Goal: Transaction & Acquisition: Purchase product/service

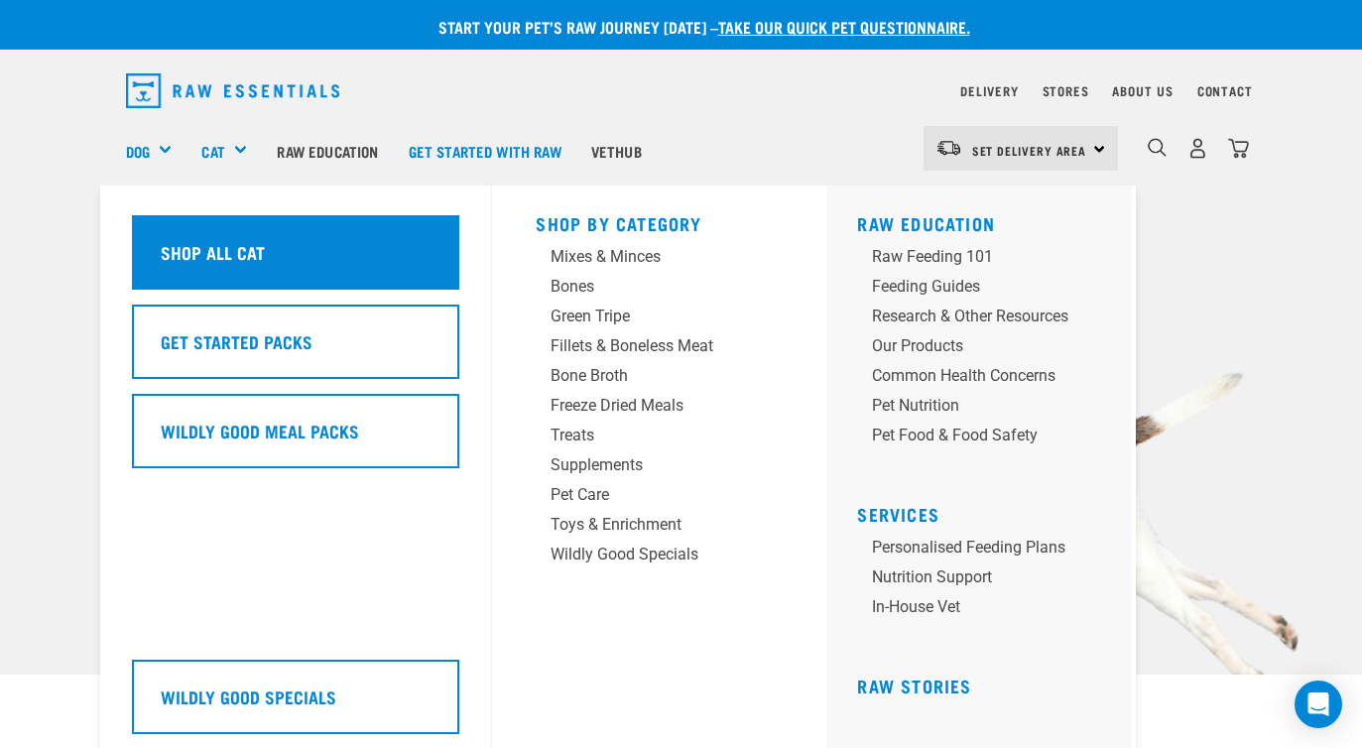
click at [298, 254] on div "Shop All Cat" at bounding box center [295, 252] width 327 height 74
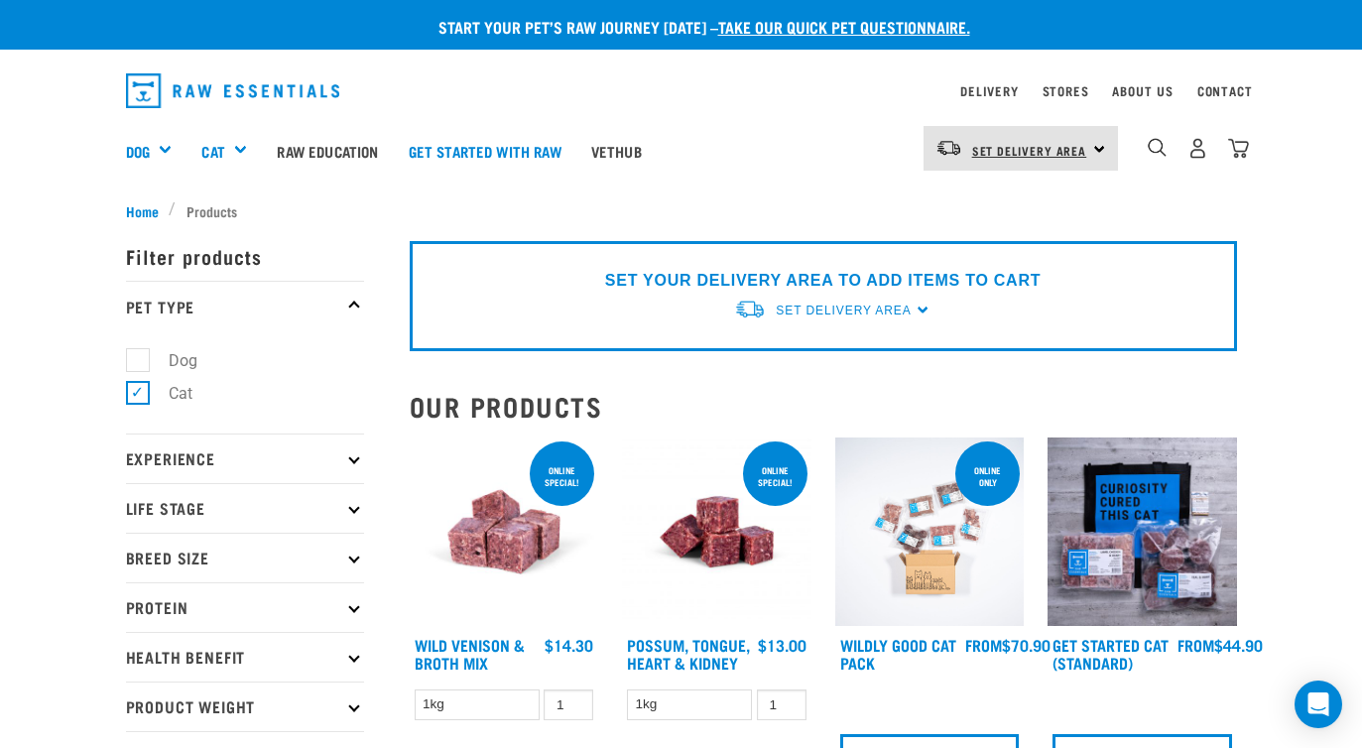
click at [1066, 159] on link "Set Delivery Area" at bounding box center [1029, 151] width 115 height 32
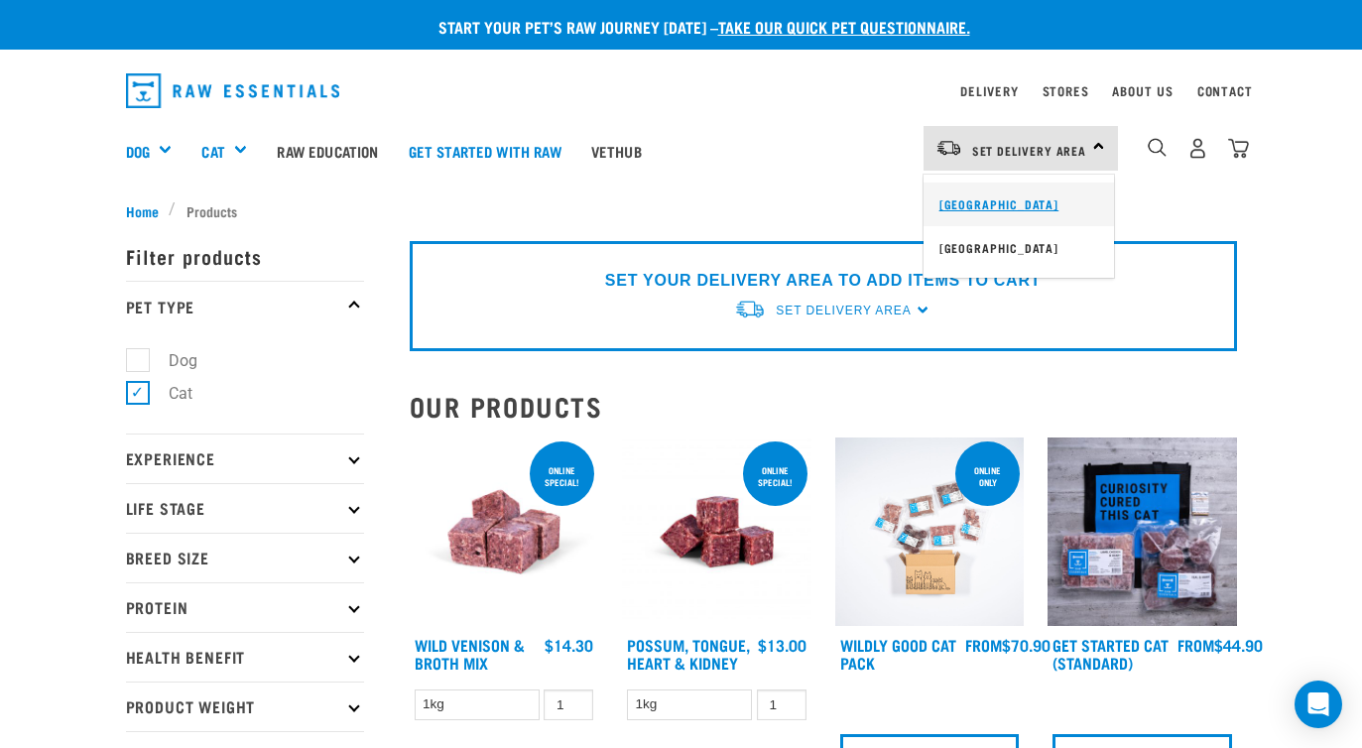
click at [1007, 208] on link "[GEOGRAPHIC_DATA]" at bounding box center [1019, 205] width 190 height 44
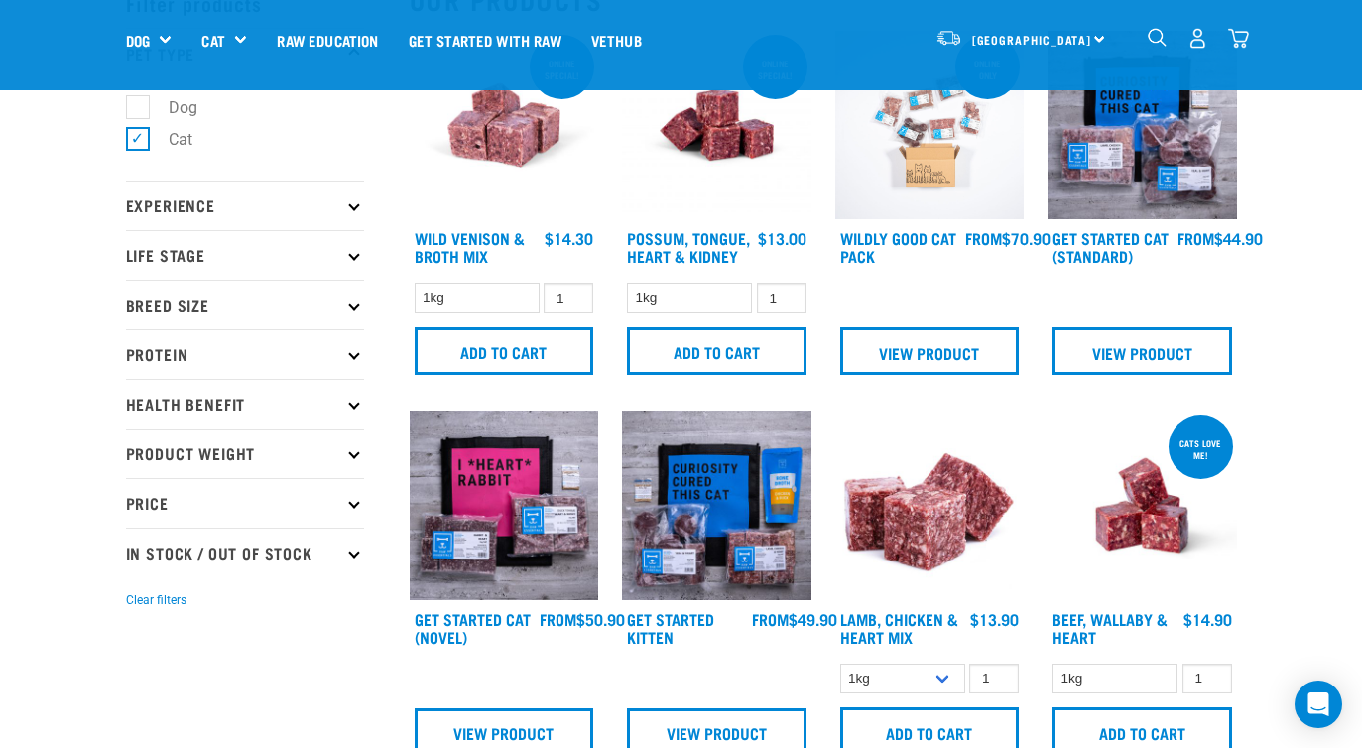
scroll to position [114, 0]
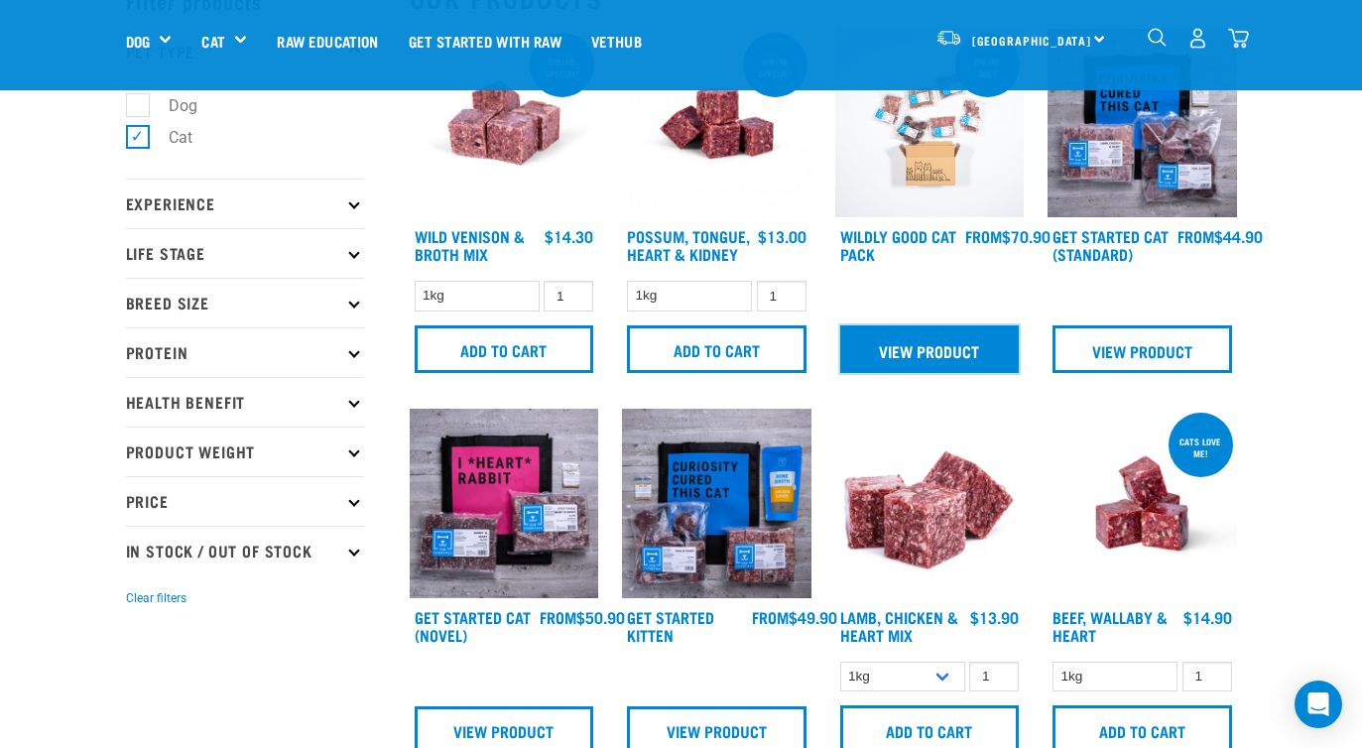
click at [963, 358] on link "View Product" at bounding box center [930, 349] width 180 height 48
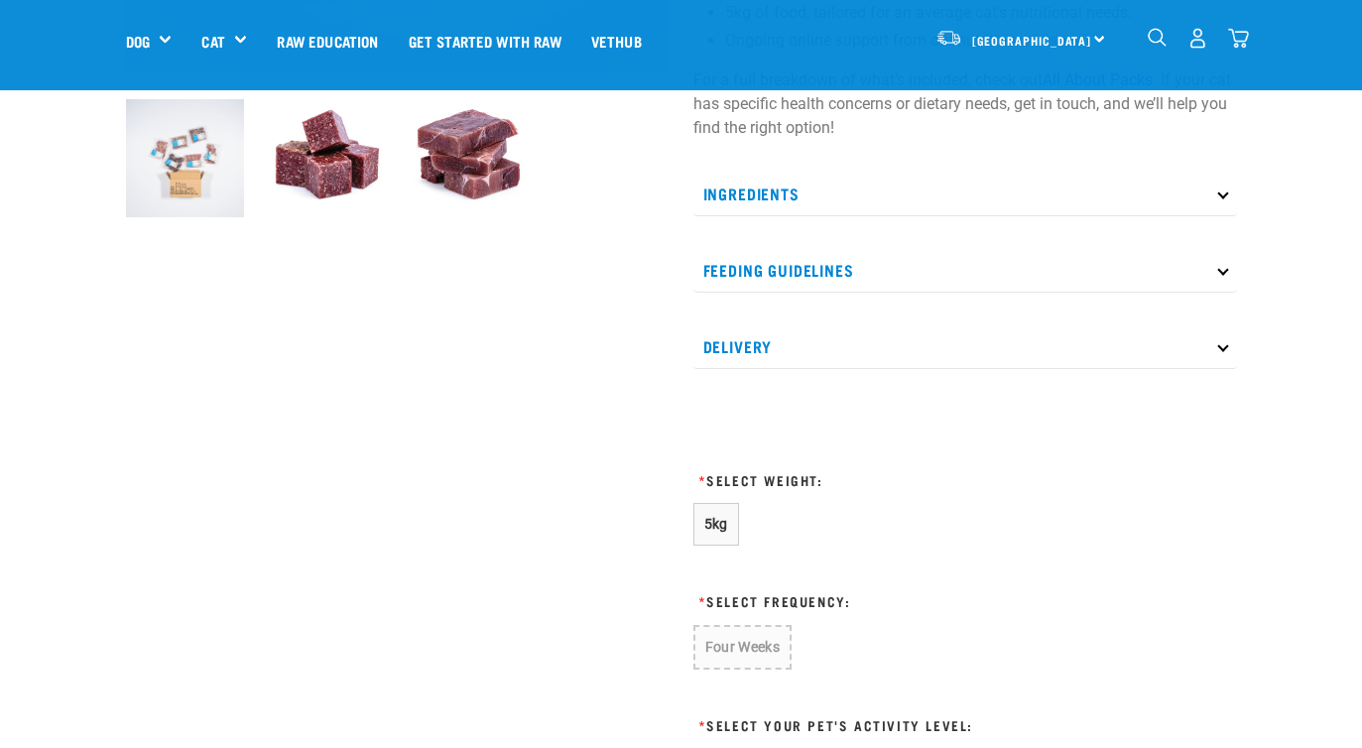
scroll to position [622, 0]
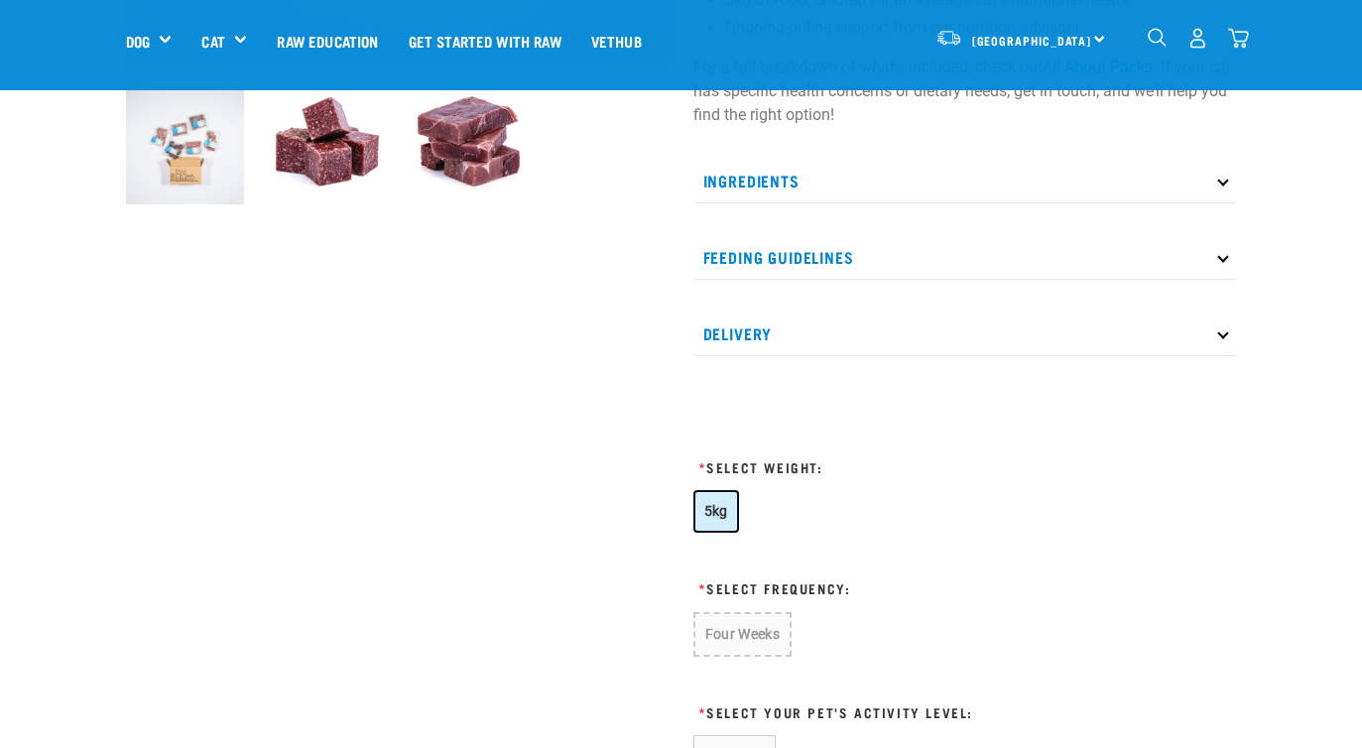
click at [722, 521] on button "5kg" at bounding box center [716, 511] width 46 height 43
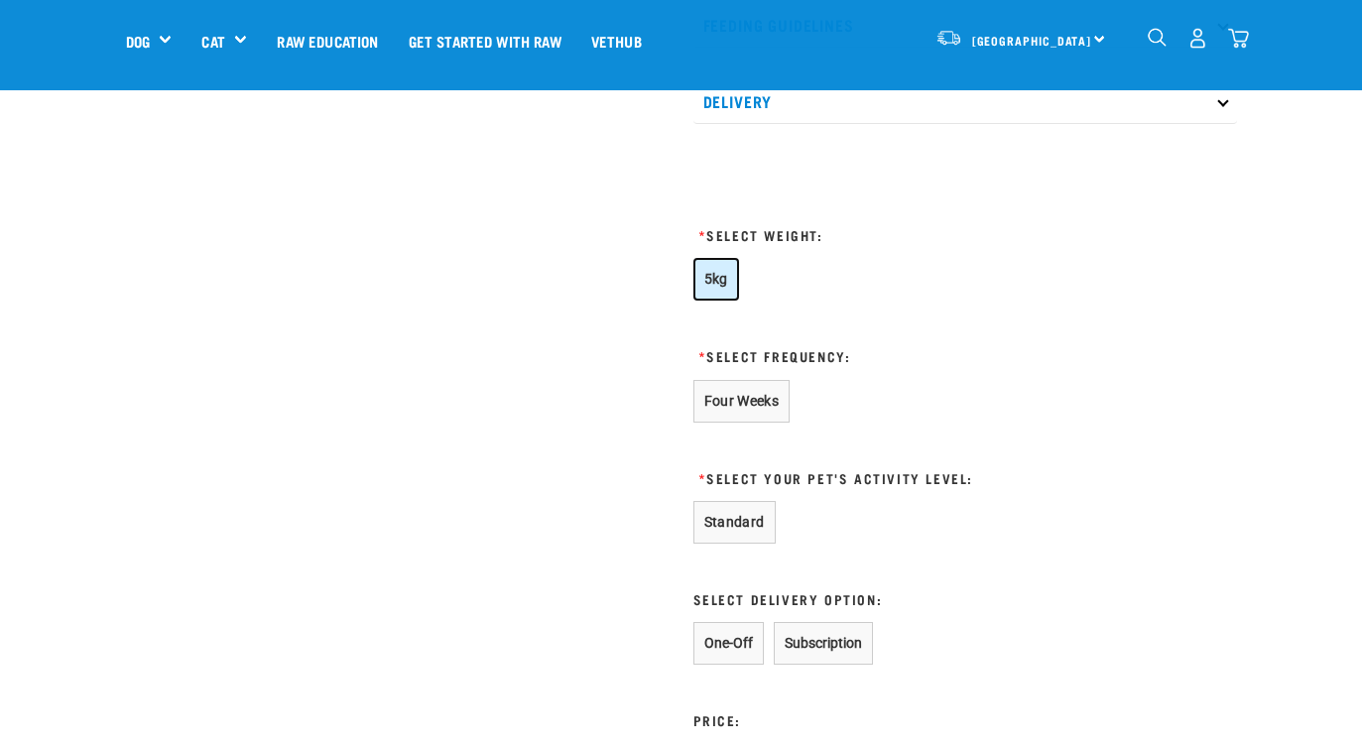
scroll to position [860, 0]
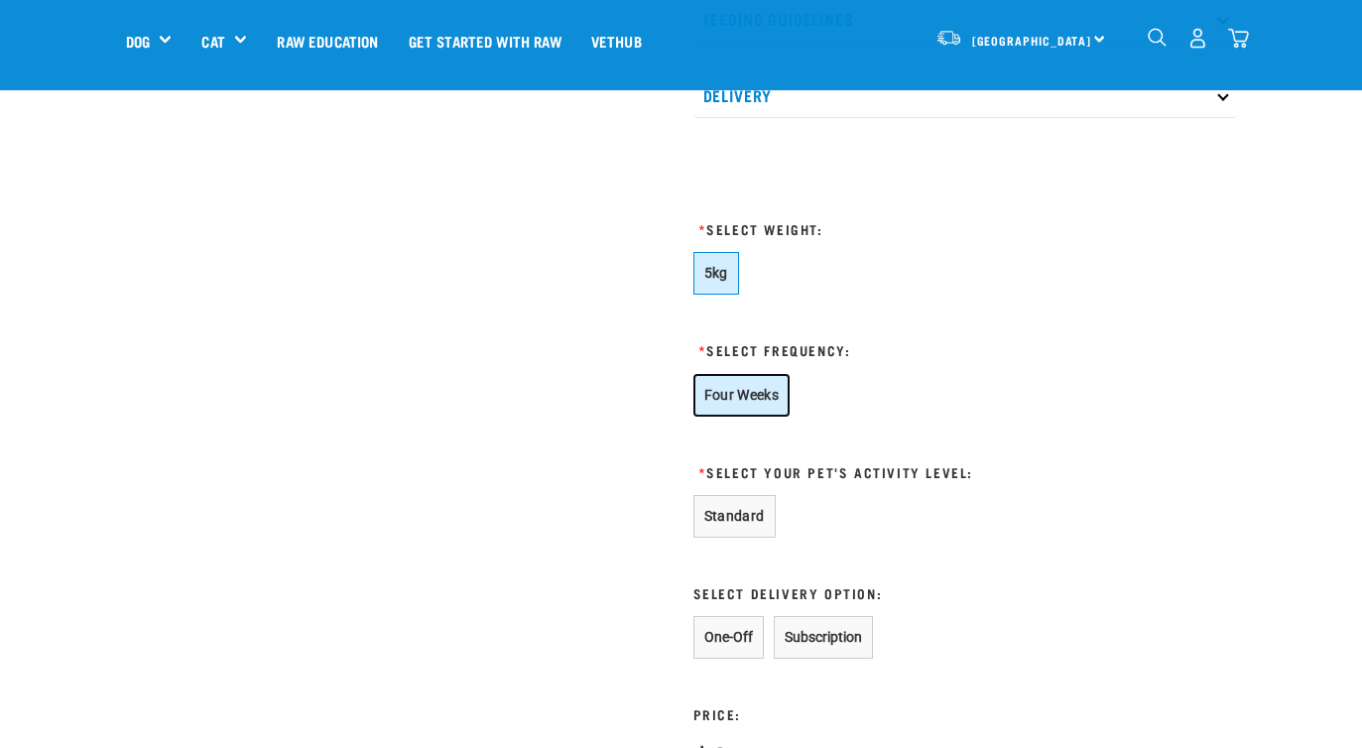
click at [743, 399] on button "Four Weeks" at bounding box center [741, 395] width 97 height 43
click at [743, 499] on button "Standard" at bounding box center [734, 516] width 82 height 43
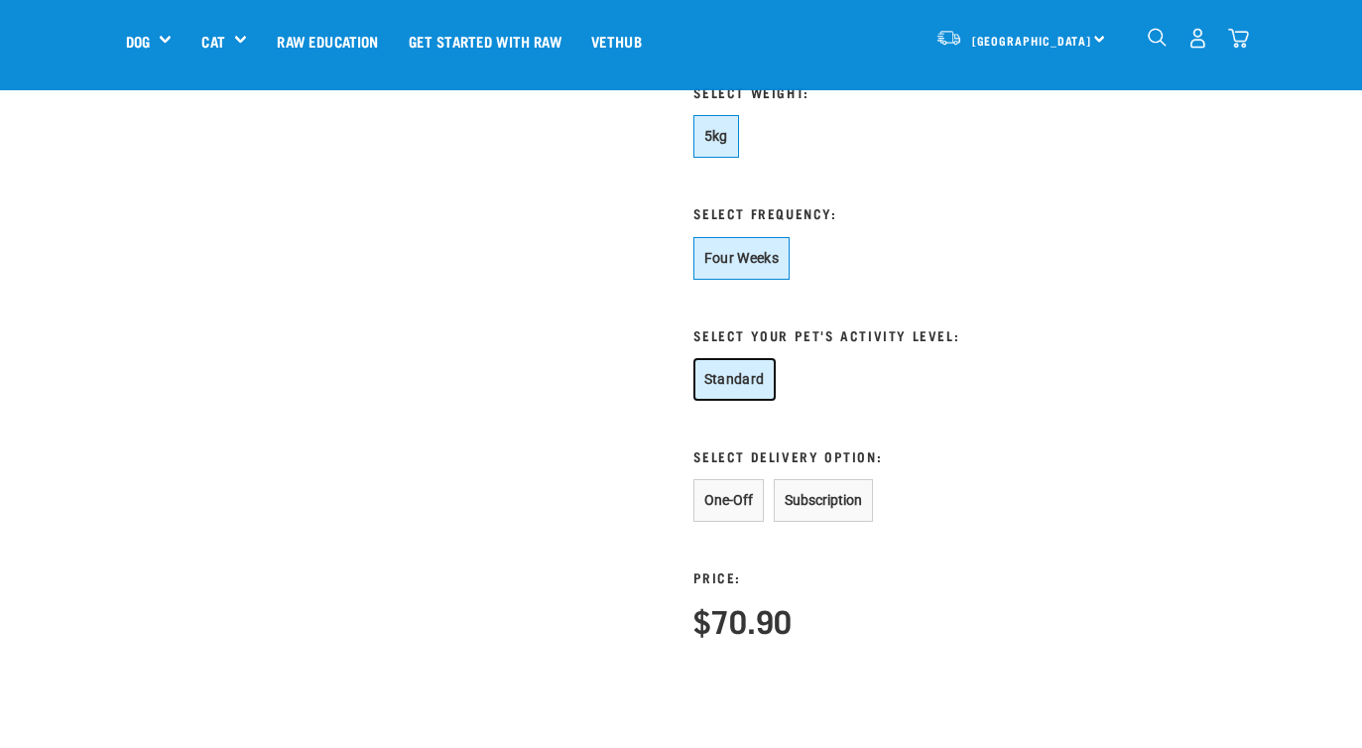
scroll to position [1055, 0]
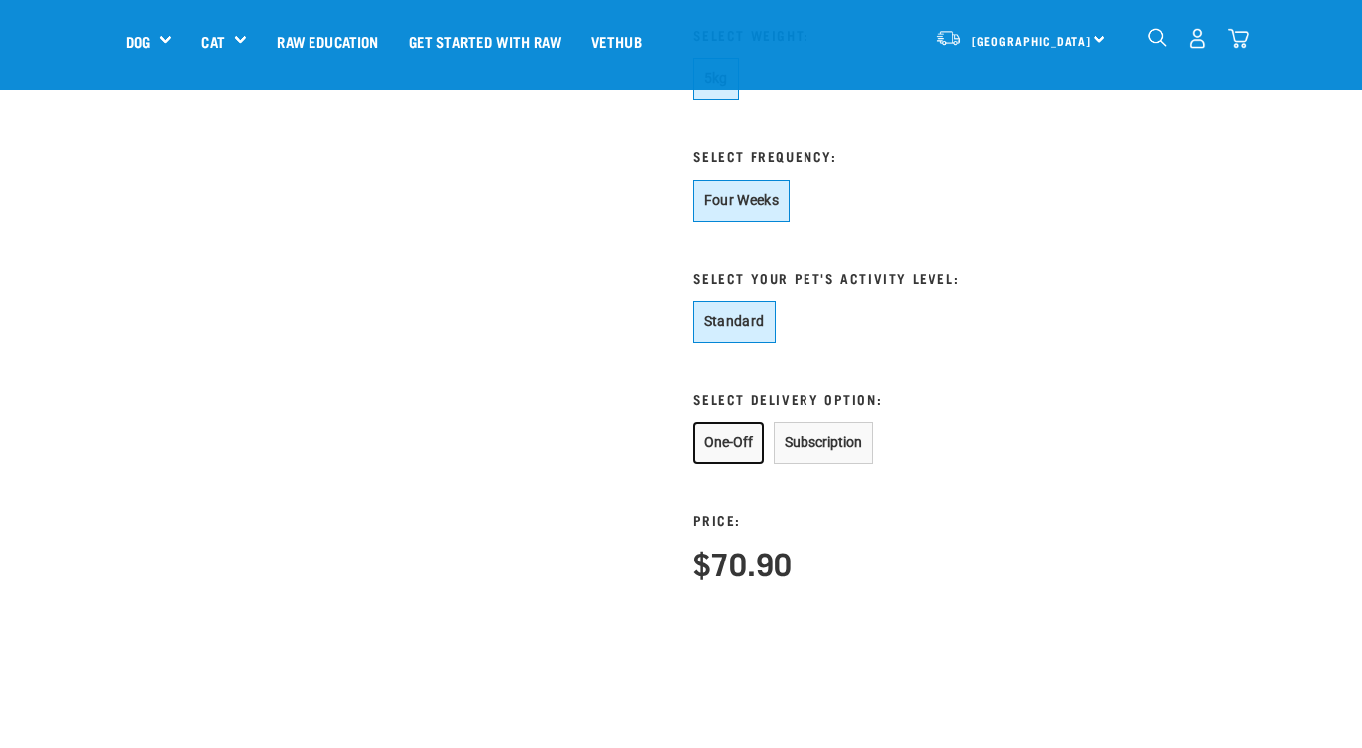
click at [722, 440] on button "One-Off" at bounding box center [728, 443] width 70 height 43
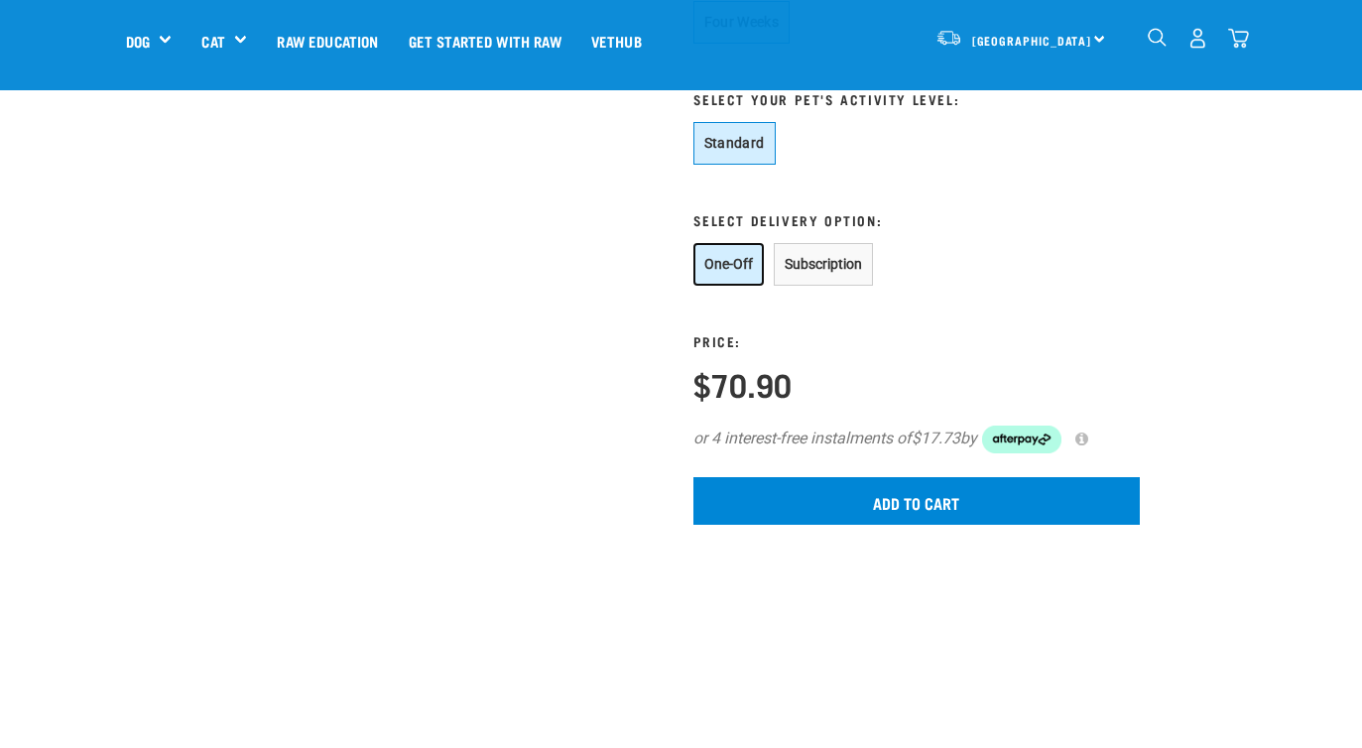
scroll to position [1328, 0]
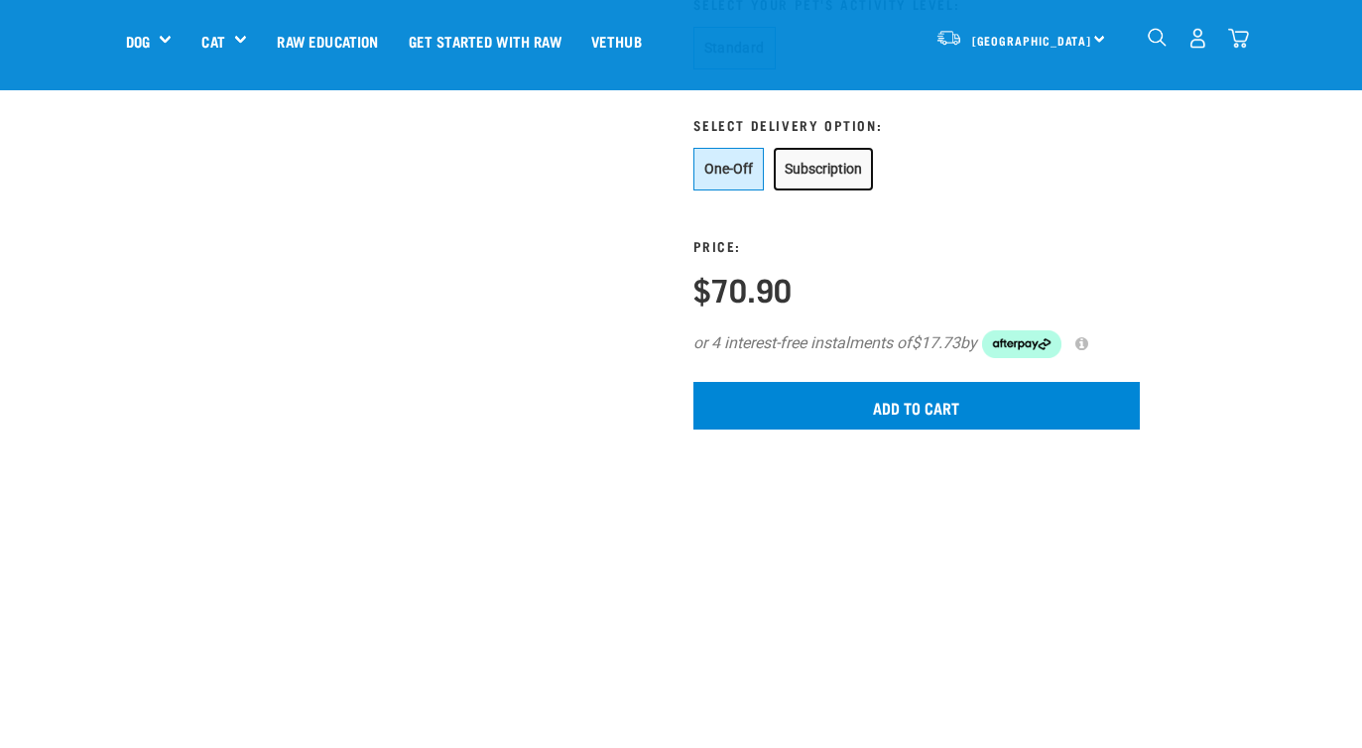
click at [801, 170] on button "Subscription" at bounding box center [823, 169] width 99 height 43
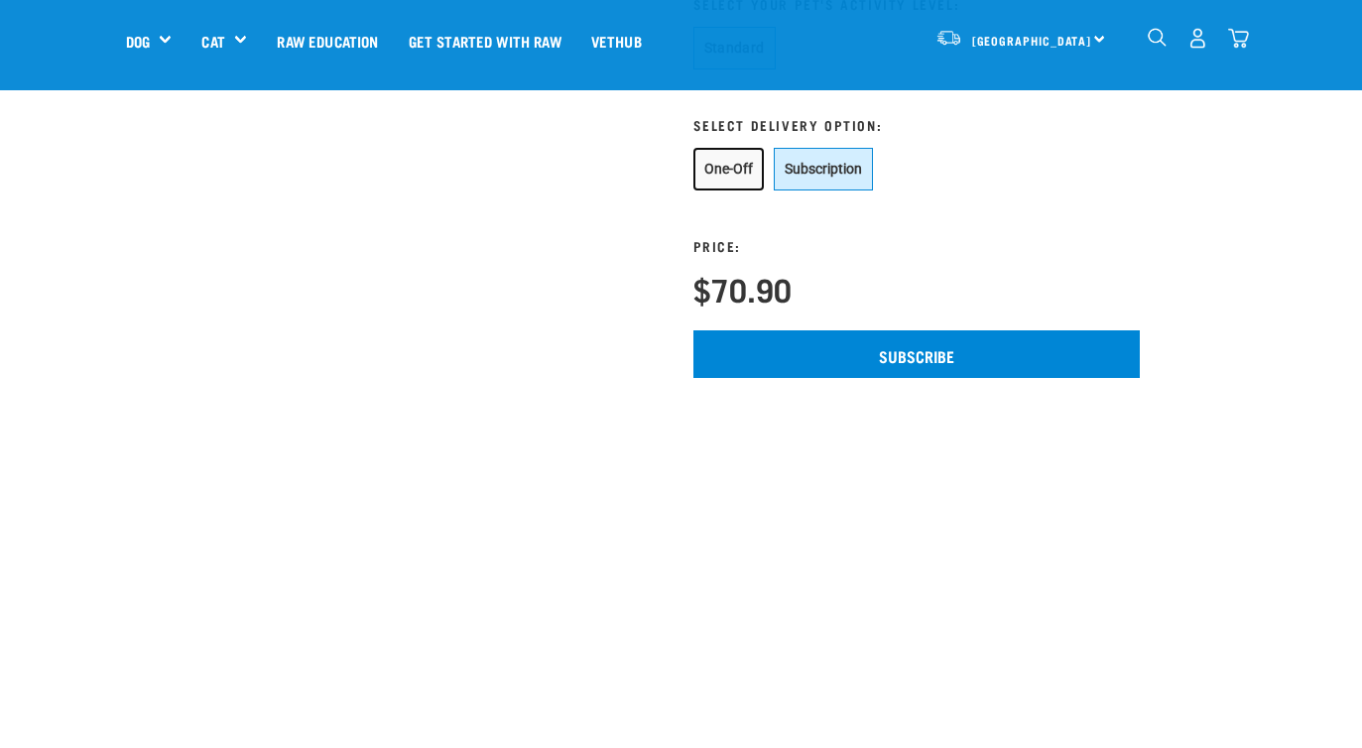
click at [728, 173] on button "One-Off" at bounding box center [728, 169] width 70 height 43
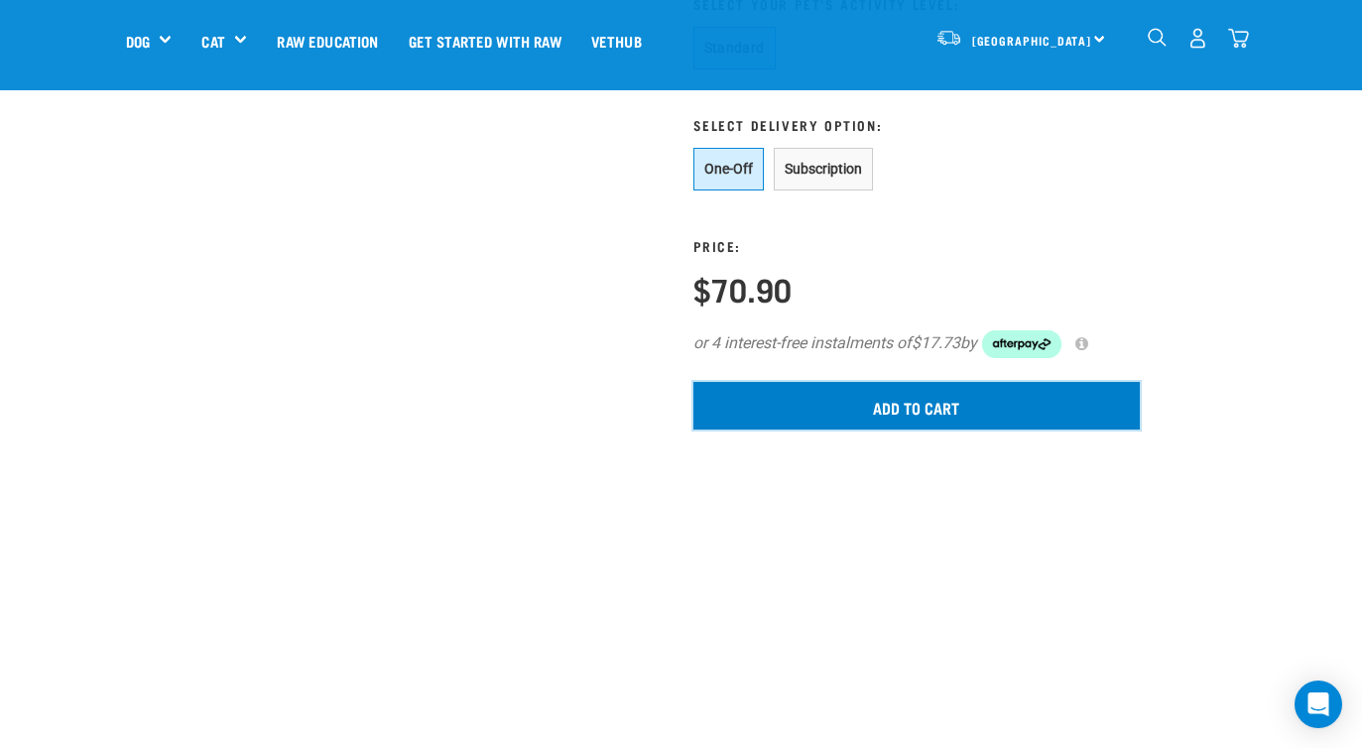
click at [828, 403] on input "Add to cart" at bounding box center [916, 406] width 446 height 48
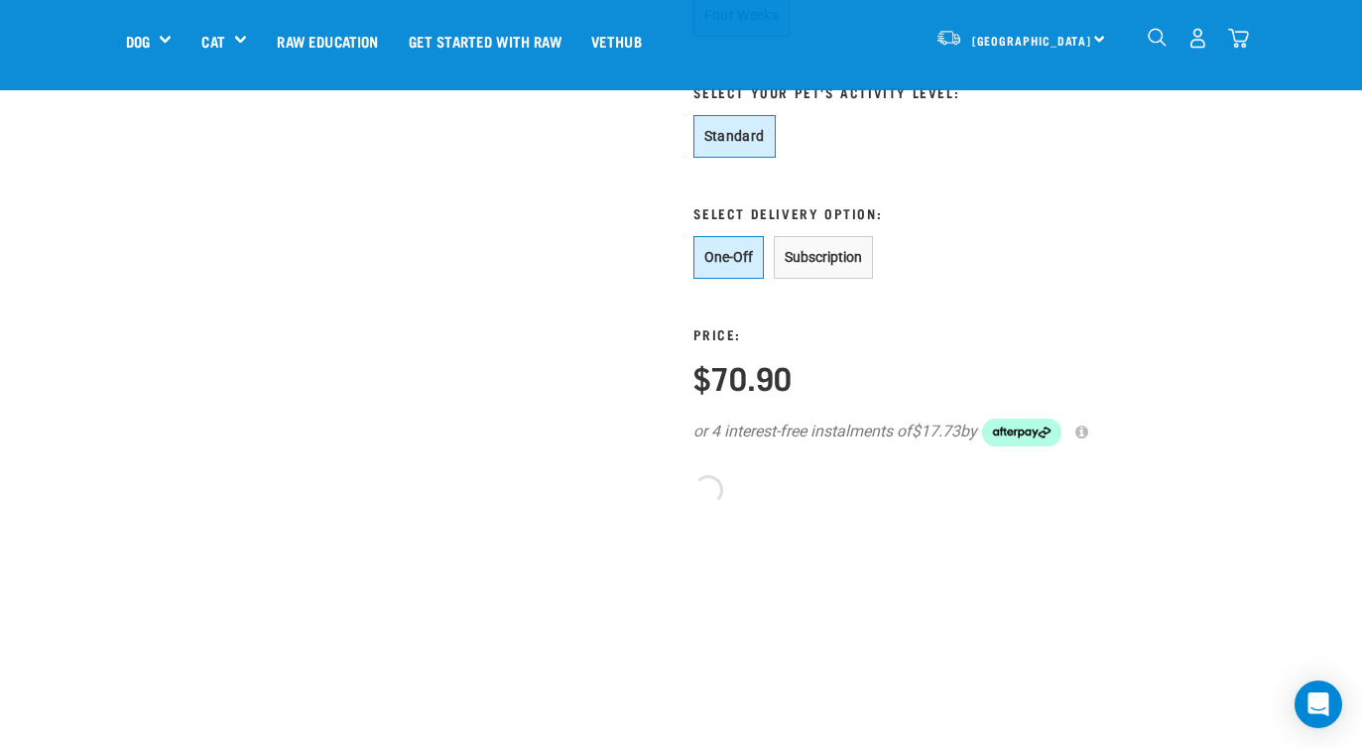
scroll to position [1306, 0]
